Goal: Transaction & Acquisition: Purchase product/service

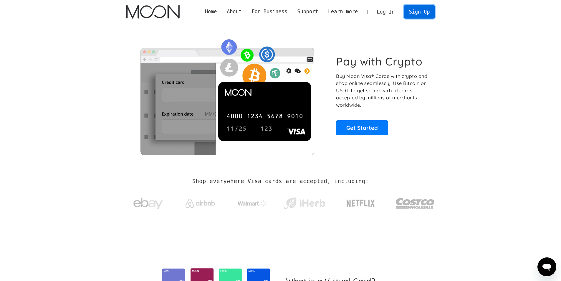
click at [415, 14] on link "Sign Up" at bounding box center [419, 11] width 31 height 13
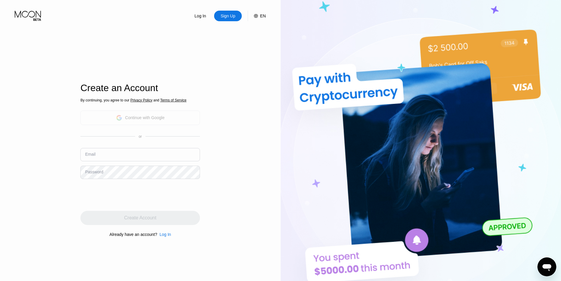
click at [138, 117] on div "Continue with Google" at bounding box center [144, 117] width 39 height 5
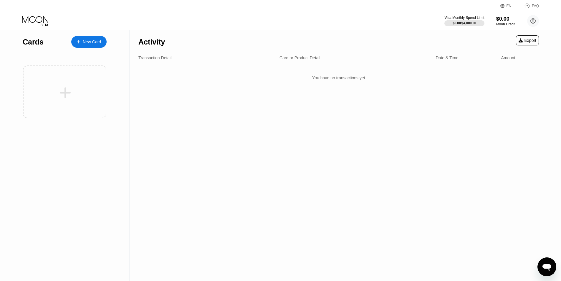
click at [92, 43] on div "New Card" at bounding box center [92, 41] width 18 height 5
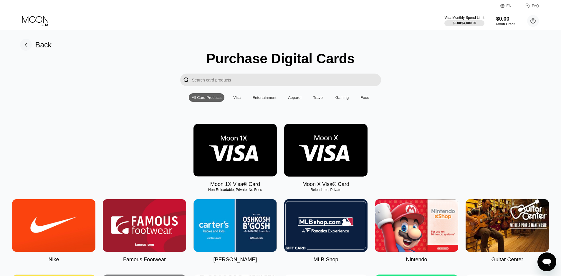
click at [227, 158] on img at bounding box center [235, 150] width 83 height 53
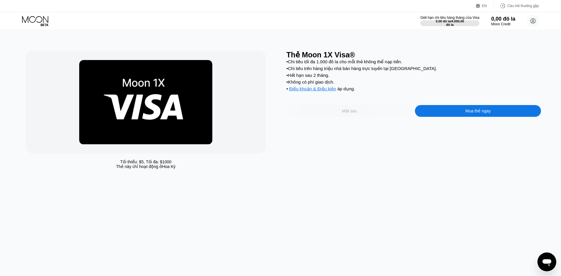
click at [352, 113] on font "Mặt sau" at bounding box center [349, 111] width 15 height 5
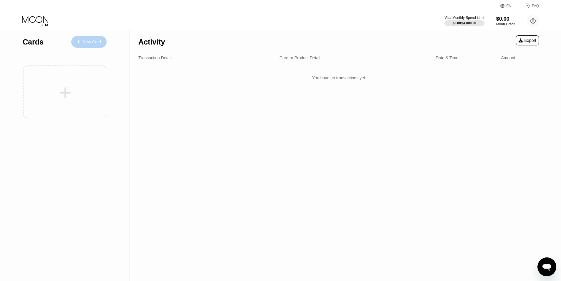
click at [91, 41] on div "New Card" at bounding box center [92, 41] width 18 height 5
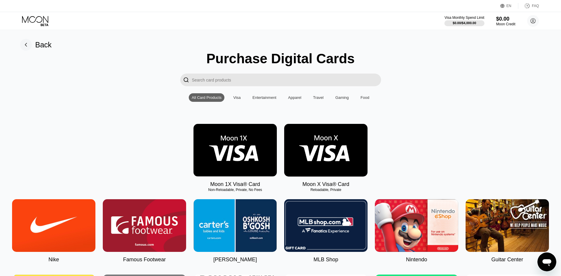
click at [237, 147] on img at bounding box center [235, 150] width 83 height 53
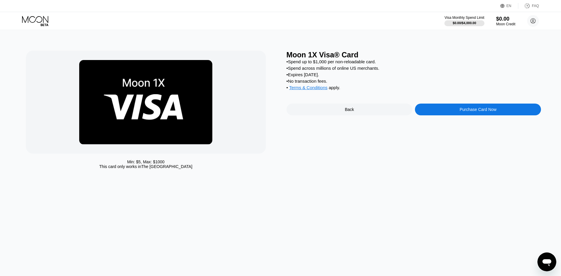
click at [454, 115] on div "Purchase Card Now" at bounding box center [478, 110] width 126 height 12
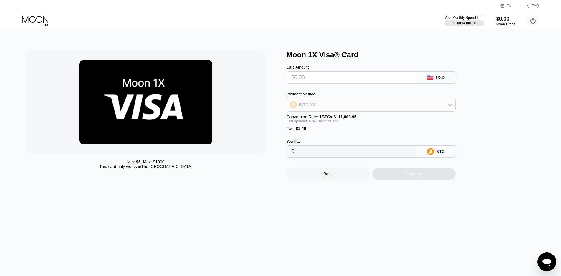
click at [353, 105] on div "BITCOIN" at bounding box center [371, 105] width 168 height 12
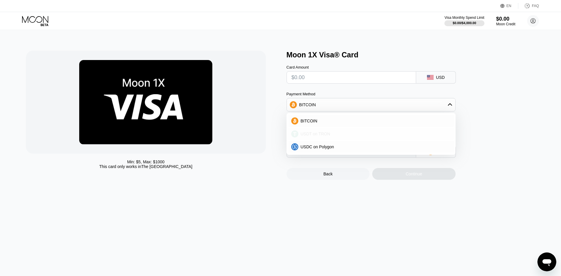
click at [341, 134] on div "USDT on TRON" at bounding box center [374, 134] width 153 height 5
type input "0.00"
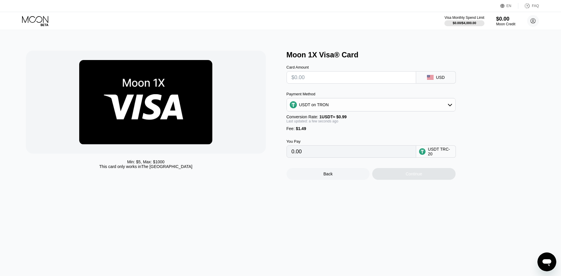
click at [368, 80] on input "text" at bounding box center [352, 78] width 120 height 12
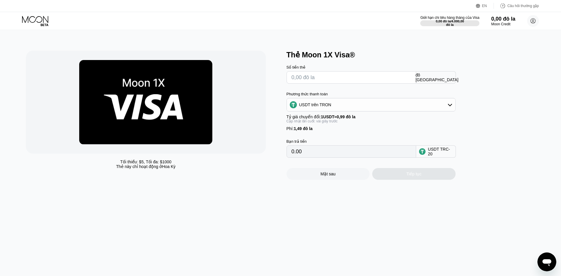
click at [320, 157] on input "0.00" at bounding box center [352, 152] width 120 height 12
click at [308, 156] on input "0.00" at bounding box center [352, 152] width 120 height 12
drag, startPoint x: 300, startPoint y: 156, endPoint x: 282, endPoint y: 156, distance: 18.0
click at [281, 156] on div "Tối thiểu: $ 5 , Tối đa: $ 1000 Thẻ này chỉ hoạt động ở Hoa Kỳ Thẻ Moon 1X Visa…" at bounding box center [281, 115] width 510 height 129
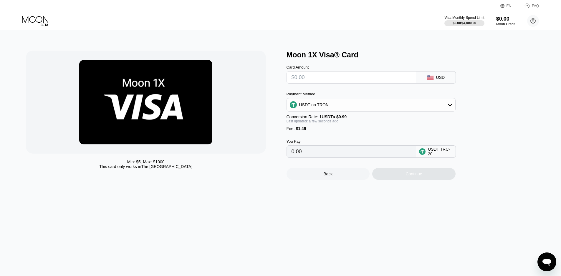
click at [311, 211] on div "Min: $ 5 , Max: $ 1000 This card only works in The United States Moon 1X Visa® …" at bounding box center [281, 153] width 566 height 246
click at [437, 156] on div "USDT TRC-20" at bounding box center [440, 151] width 25 height 9
click at [394, 155] on input "0.00" at bounding box center [352, 152] width 120 height 12
click at [351, 80] on input "text" at bounding box center [352, 78] width 120 height 12
type input "$2"
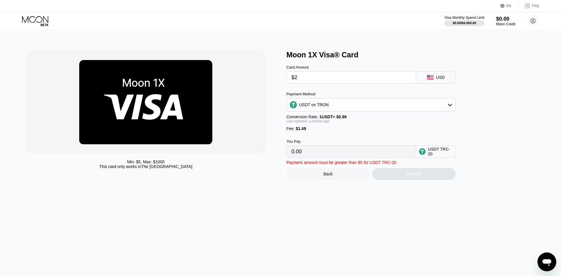
type input "3.53"
type input "0.00"
type input "$5"
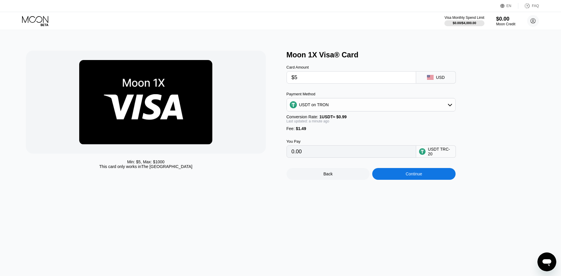
type input "6.56"
type input "$5"
click at [40, 19] on icon at bounding box center [35, 21] width 27 height 10
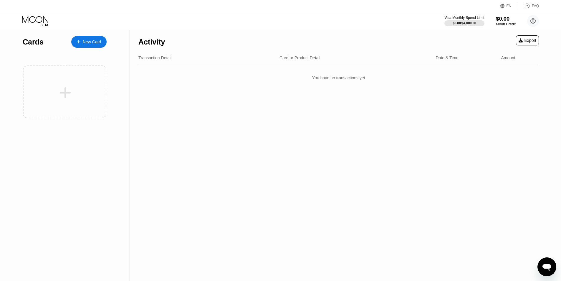
click at [502, 22] on div "$0.00" at bounding box center [506, 19] width 20 height 6
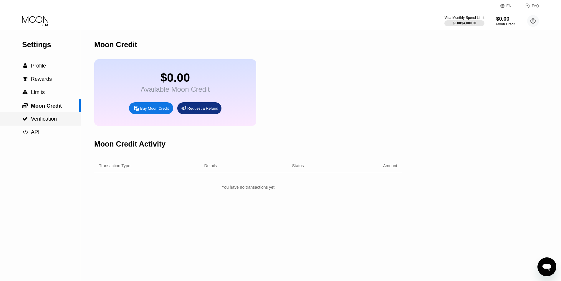
click at [39, 121] on span "Verification" at bounding box center [44, 119] width 26 height 6
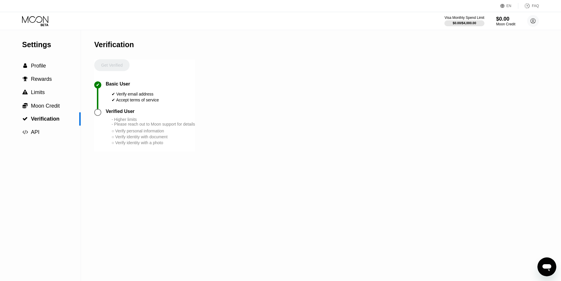
click at [98, 116] on div at bounding box center [97, 112] width 7 height 7
click at [132, 139] on div "○ Verify identity with document" at bounding box center [153, 136] width 83 height 5
click at [47, 109] on span "Moon Credit" at bounding box center [45, 106] width 29 height 6
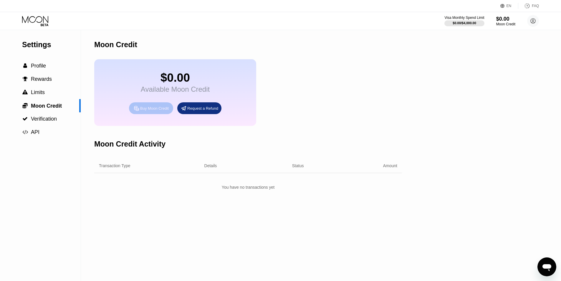
click at [149, 111] on div "Buy Moon Credit" at bounding box center [154, 108] width 29 height 5
type input "0"
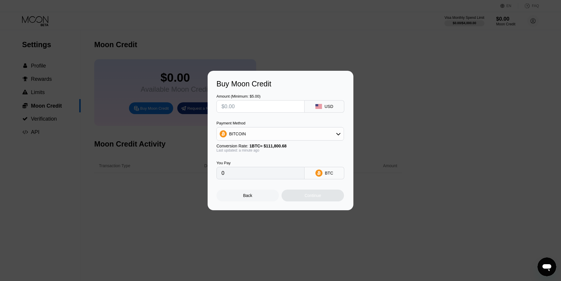
click at [252, 106] on input "text" at bounding box center [260, 106] width 78 height 12
type input "$1"
type input "0.00000895"
type input "$10"
type input "0.00008945"
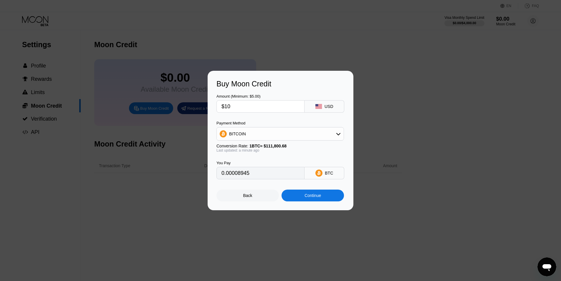
type input "$10"
click at [253, 136] on div "BITCOIN" at bounding box center [280, 134] width 127 height 12
type input "10.10"
click at [410, 142] on div "Buy Moon Credit Amount (Minimum: $5.00) $10 USD Payment Method USDT on TRON Con…" at bounding box center [280, 140] width 561 height 139
click at [247, 201] on div "Back" at bounding box center [247, 195] width 62 height 12
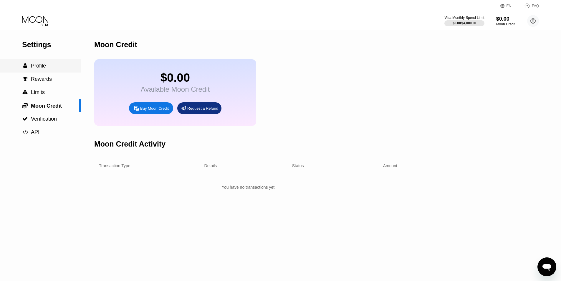
click at [44, 68] on span "Profile" at bounding box center [38, 66] width 15 height 6
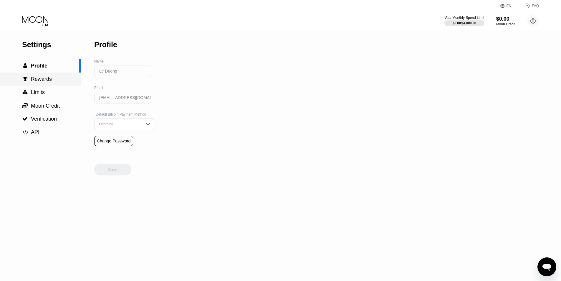
click at [44, 79] on span "Rewards" at bounding box center [41, 79] width 21 height 6
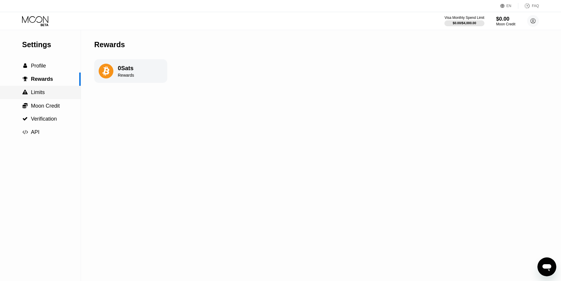
click at [43, 93] on span "Limits" at bounding box center [38, 92] width 14 height 6
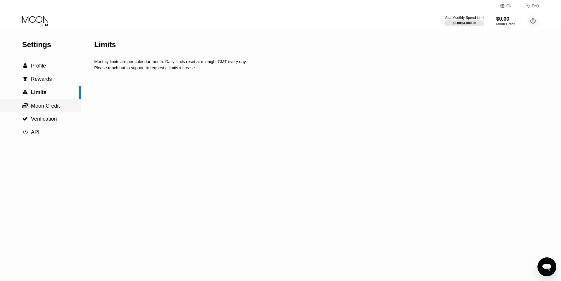
click at [47, 108] on span "Moon Credit" at bounding box center [45, 106] width 29 height 6
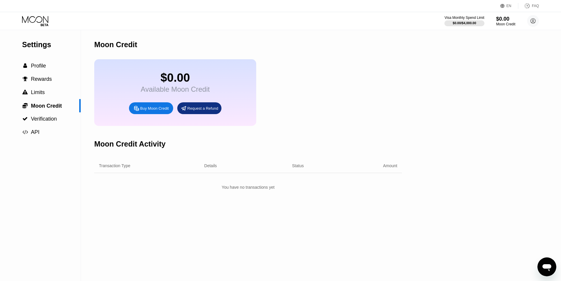
click at [151, 111] on div "Buy Moon Credit" at bounding box center [154, 108] width 29 height 5
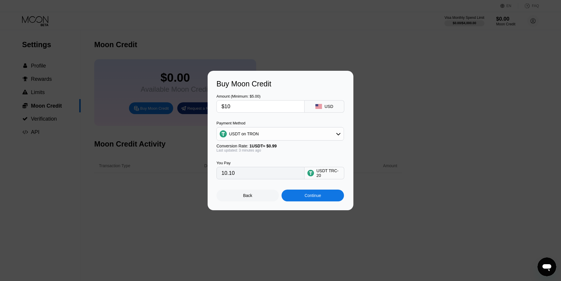
click at [192, 145] on div "Buy Moon Credit Amount (Minimum: $5.00) $10 USD Payment Method USDT on TRON Con…" at bounding box center [280, 140] width 561 height 139
click at [245, 198] on div "Back" at bounding box center [247, 195] width 9 height 5
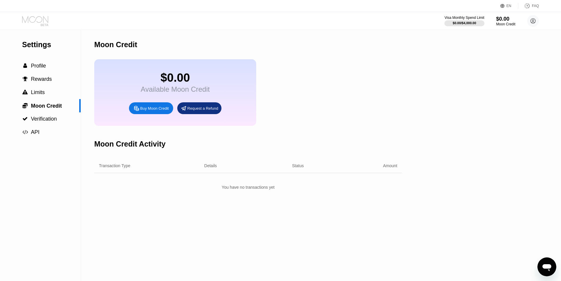
click at [38, 21] on icon at bounding box center [35, 21] width 27 height 10
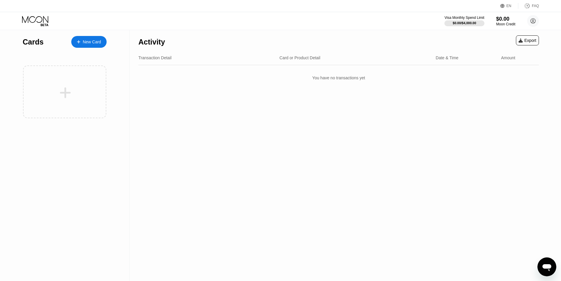
click at [85, 43] on div "New Card" at bounding box center [92, 41] width 18 height 5
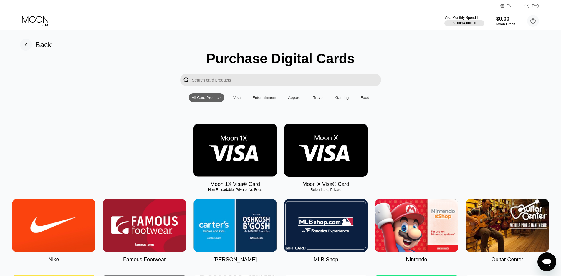
click at [235, 153] on img at bounding box center [235, 150] width 83 height 53
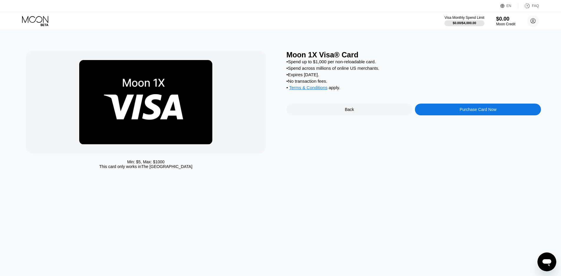
click at [476, 112] on div "Purchase Card Now" at bounding box center [478, 109] width 37 height 5
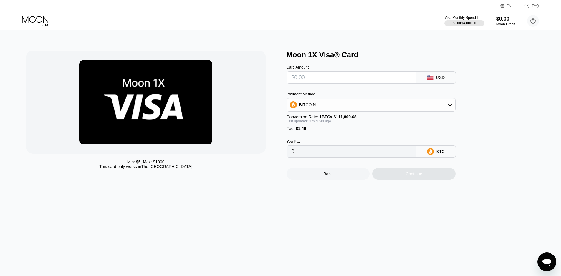
click at [339, 80] on input "text" at bounding box center [352, 78] width 120 height 12
type input "$5"
type input "0.00005805"
type input "$5"
click at [327, 108] on div "BITCOIN" at bounding box center [371, 105] width 168 height 12
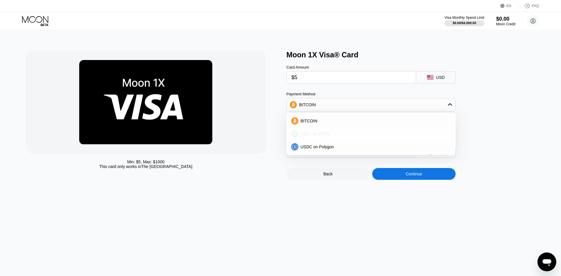
click at [331, 135] on div "USDT on TRON" at bounding box center [374, 134] width 153 height 5
type input "6.56"
